Goal: Information Seeking & Learning: Learn about a topic

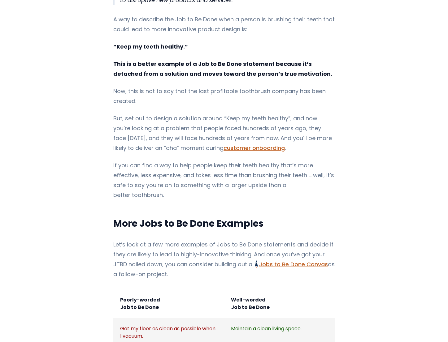
scroll to position [554, 0]
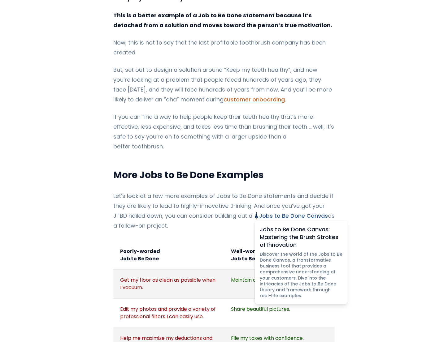
click at [305, 212] on link "Jobs to Be Done Canvas Jobs to Be Done Canvas: Mastering the Brush Strokes of I…" at bounding box center [291, 216] width 73 height 8
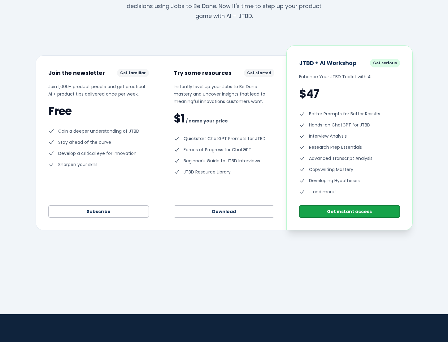
scroll to position [5536, 0]
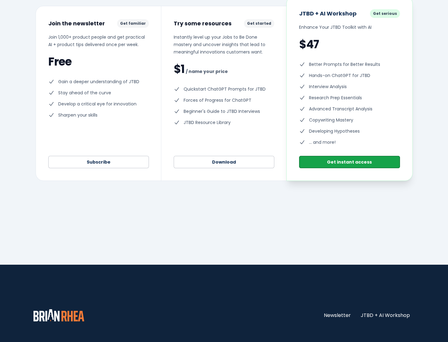
click at [220, 174] on div "Take action Step up your product game I've helped innovative teams all over the…" at bounding box center [224, 45] width 448 height 352
